Goal: Task Accomplishment & Management: Use online tool/utility

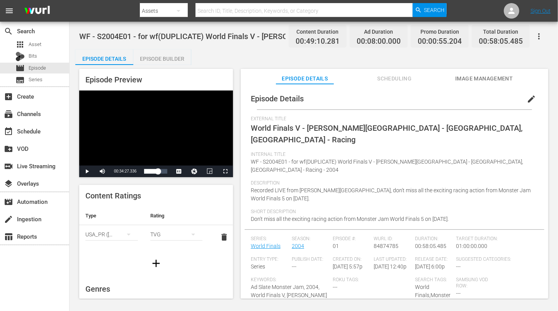
drag, startPoint x: 225, startPoint y: 56, endPoint x: 178, endPoint y: 64, distance: 47.1
click at [225, 56] on div "Episode Details Episode Builder Episode Preview Video Player is loading. Play V…" at bounding box center [313, 176] width 477 height 255
click at [215, 42] on div "WF - S2004E01 - for wf(DUPLICATE) World Finals V - [PERSON_NAME][GEOGRAPHIC_DAT…" at bounding box center [313, 35] width 469 height 17
click at [38, 115] on div "subscriptions Channels" at bounding box center [21, 112] width 43 height 7
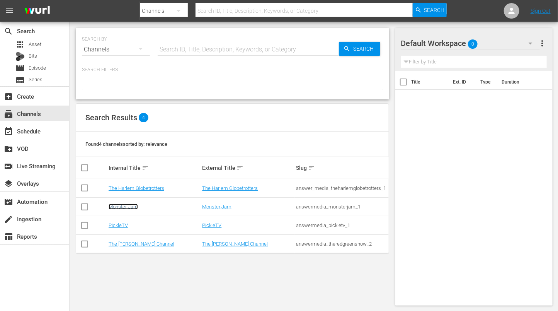
click at [129, 208] on link "Monster Jam" at bounding box center [123, 207] width 29 height 6
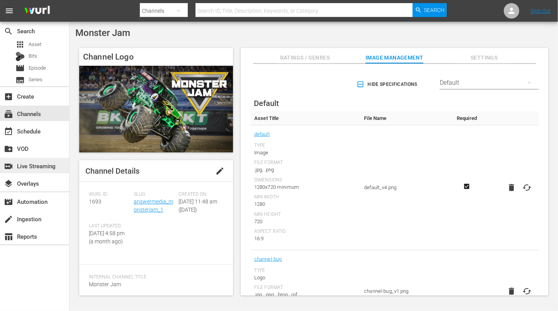
click at [43, 165] on div "switch_video Live Streaming" at bounding box center [21, 164] width 43 height 7
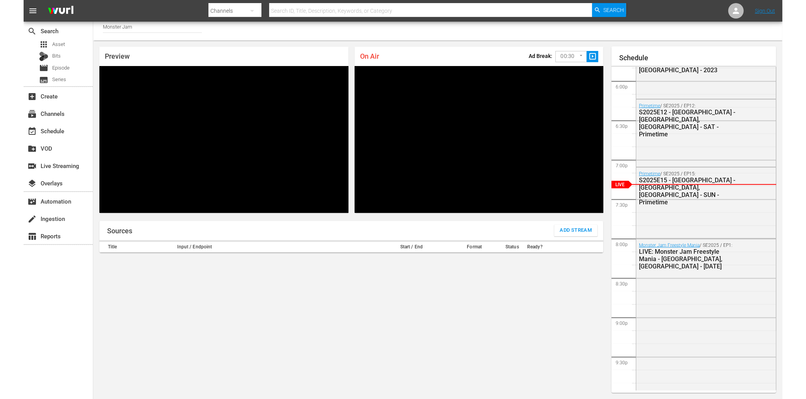
scroll to position [1362, 0]
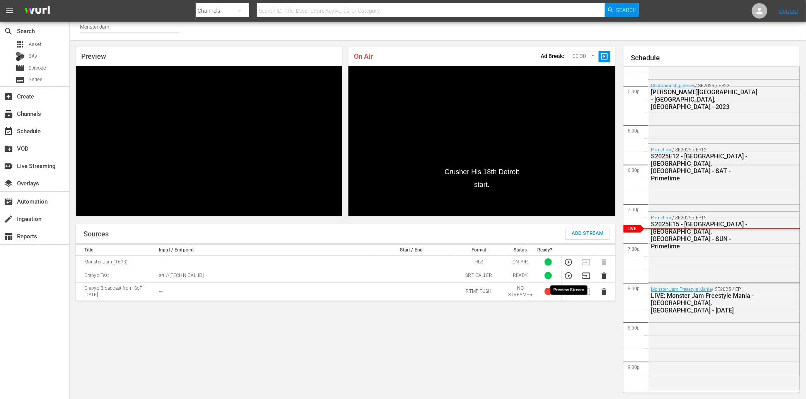
click at [568, 276] on icon "button" at bounding box center [568, 276] width 7 height 7
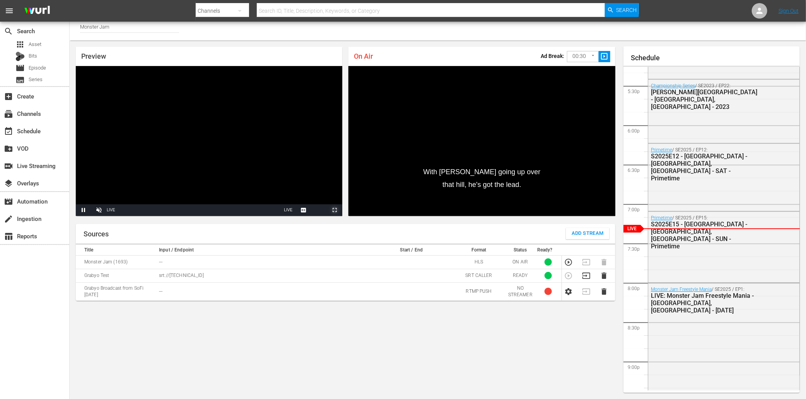
click at [334, 210] on span "Video Player" at bounding box center [334, 210] width 0 height 0
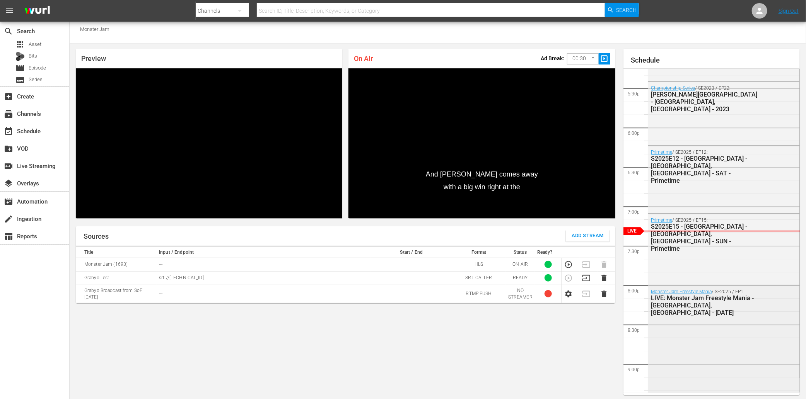
scroll to position [2, 0]
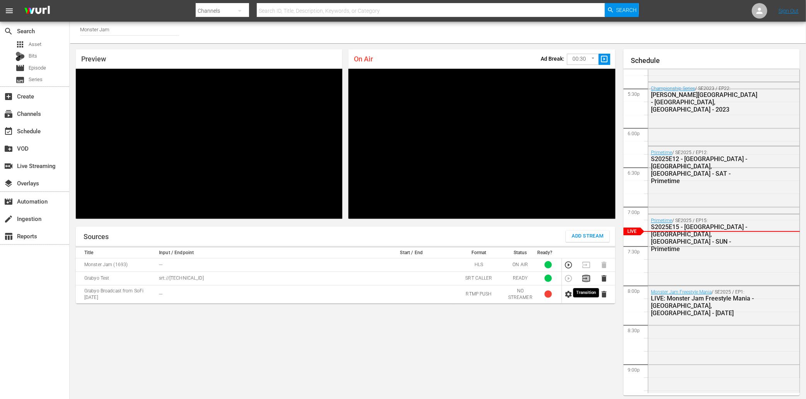
click at [587, 280] on icon "button" at bounding box center [586, 278] width 9 height 9
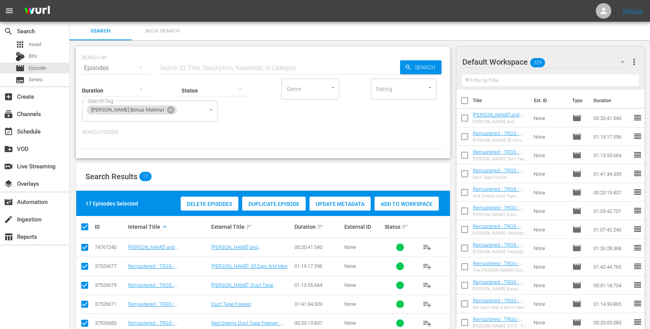
scroll to position [2, 0]
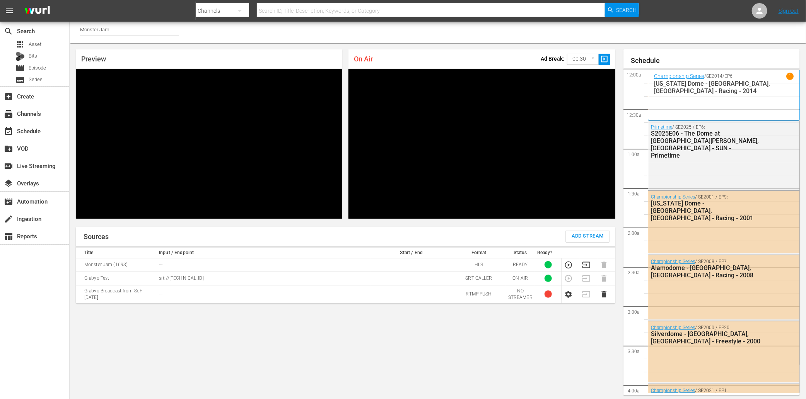
scroll to position [1362, 0]
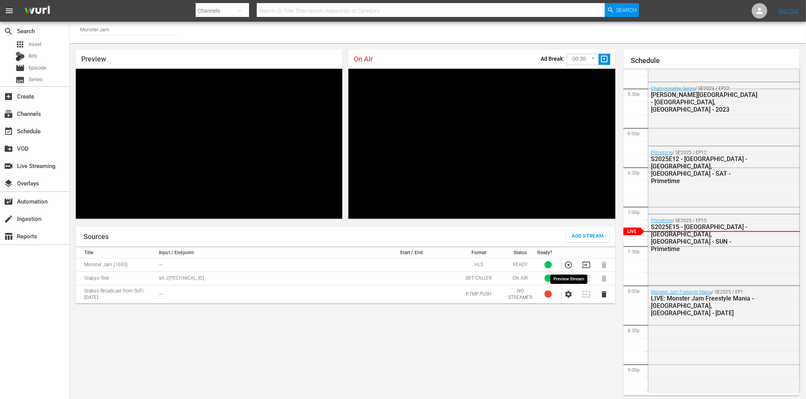
click at [570, 264] on icon "button" at bounding box center [568, 265] width 9 height 9
click at [586, 263] on icon "button" at bounding box center [586, 265] width 9 height 9
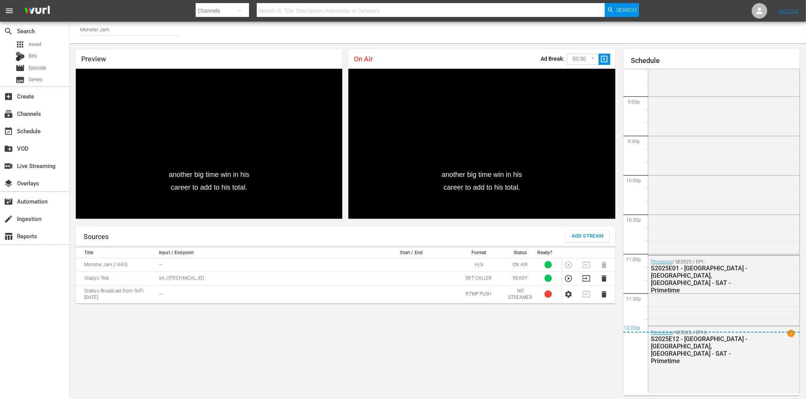
scroll to position [1628, 0]
click at [36, 111] on div "subscriptions Channels" at bounding box center [21, 112] width 43 height 7
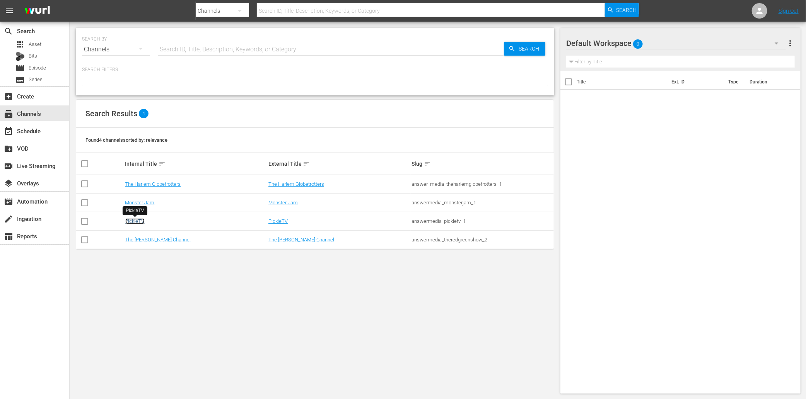
click at [142, 219] on link "PickleTV" at bounding box center [134, 221] width 19 height 6
